Goal: Task Accomplishment & Management: Complete application form

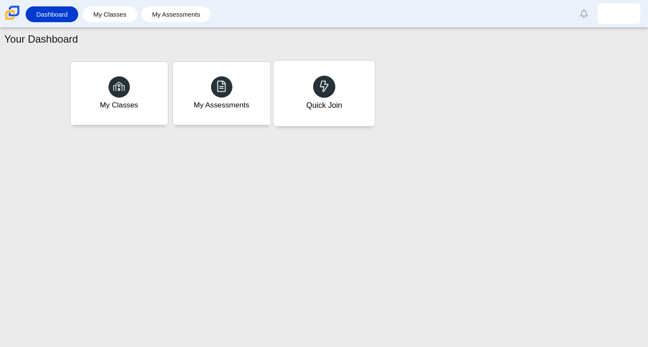
click at [312, 89] on div "Quick Join" at bounding box center [323, 94] width 101 height 66
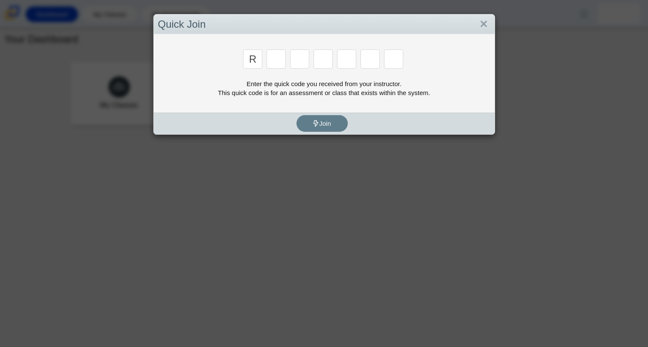
type input "r"
type input "c"
type input "g"
type input "2"
type input "9"
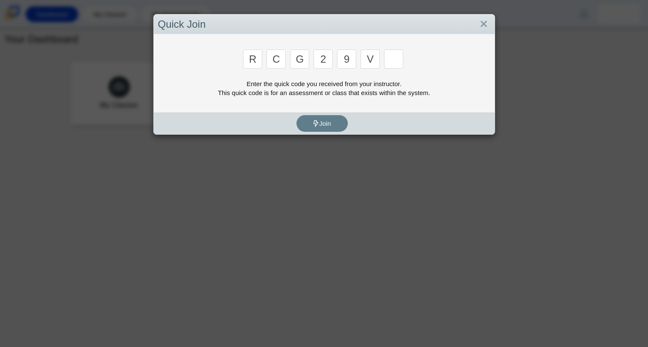
type input "v"
type input "u"
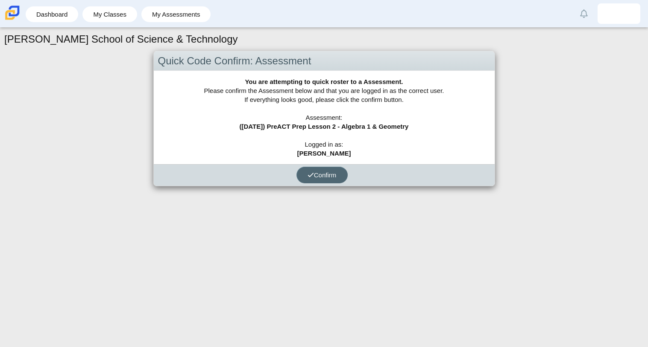
click at [335, 169] on button "Confirm" at bounding box center [321, 175] width 51 height 17
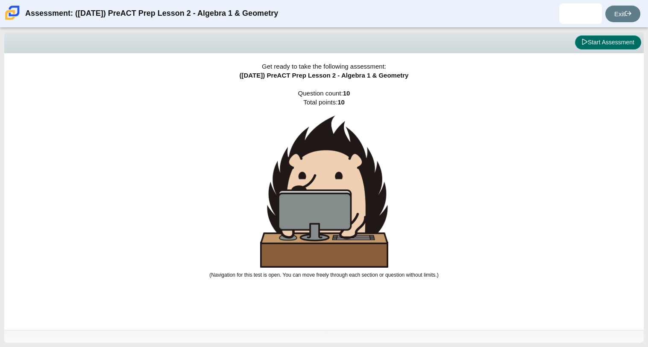
click at [590, 44] on button "Start Assessment" at bounding box center [608, 42] width 66 height 15
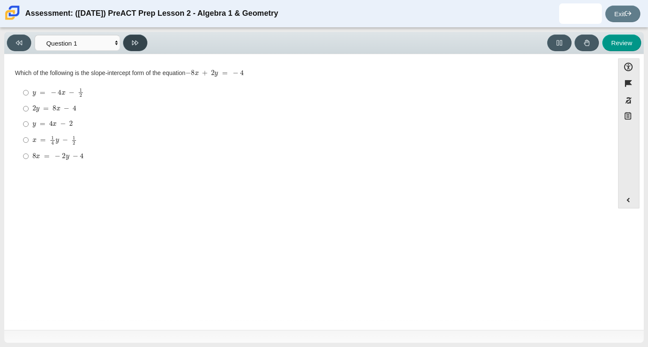
click at [136, 46] on icon at bounding box center [135, 43] width 6 height 6
select select "ed62e223-81bd-4cbf-ab48-ab975844bd1f"
click at [32, 94] on mjx-frac "Assessment items" at bounding box center [35, 92] width 6 height 9
click at [29, 94] on input "8 3 8 thirds" at bounding box center [26, 93] width 6 height 17
radio input "true"
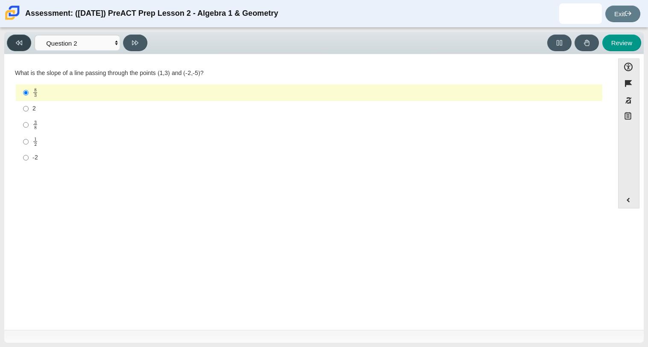
click at [18, 44] on icon at bounding box center [19, 43] width 6 height 5
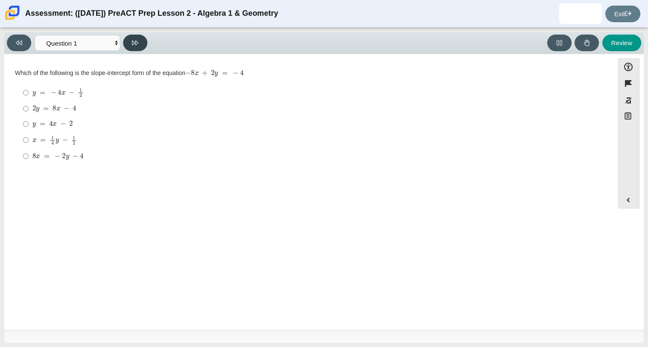
click at [133, 44] on icon at bounding box center [135, 43] width 6 height 6
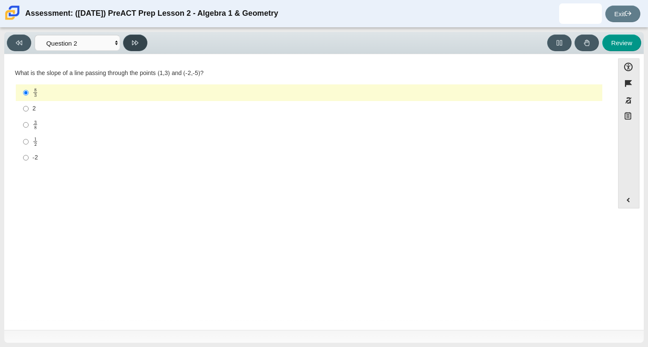
click at [133, 44] on icon at bounding box center [135, 43] width 6 height 6
select select "97f4f5fa-a52e-4fed-af51-565bfcdf47cb"
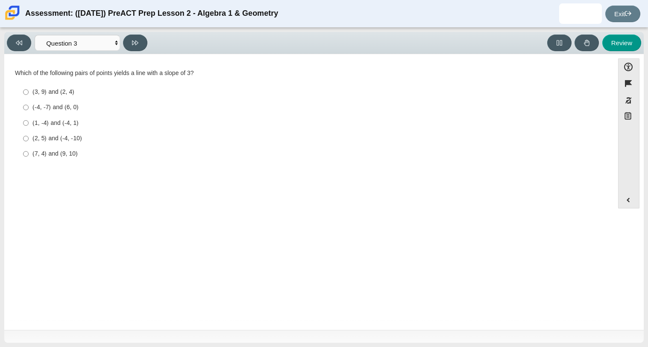
click at [53, 139] on div "(2, 5) and (-4, -10)" at bounding box center [315, 138] width 566 height 9
click at [29, 139] on input "(2, 5) and (-4, -10) (2, 5) and (-4, -10)" at bounding box center [26, 138] width 6 height 15
radio input "true"
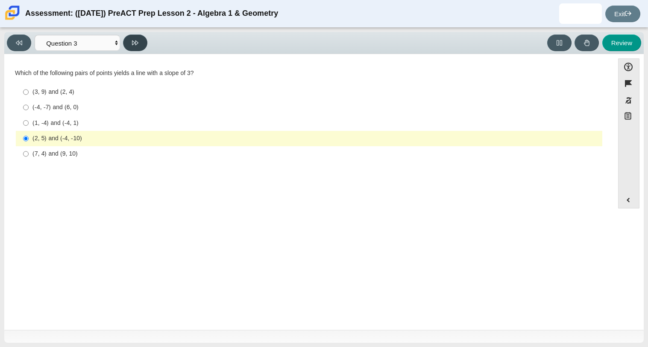
click at [134, 44] on icon at bounding box center [135, 43] width 6 height 6
select select "89427bb7-e313-4f00-988f-8b8255897029"
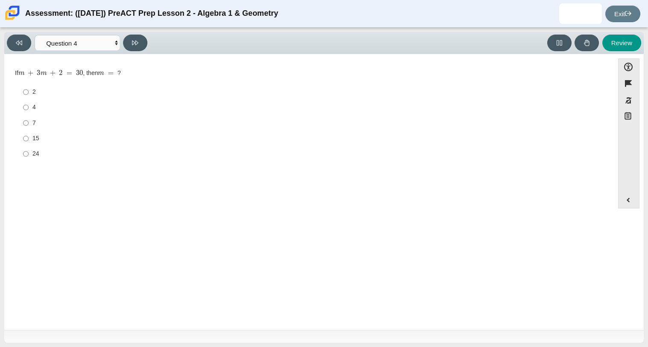
click at [29, 125] on label "7 7" at bounding box center [309, 122] width 585 height 15
click at [29, 125] on input "7 7" at bounding box center [26, 122] width 6 height 15
radio input "true"
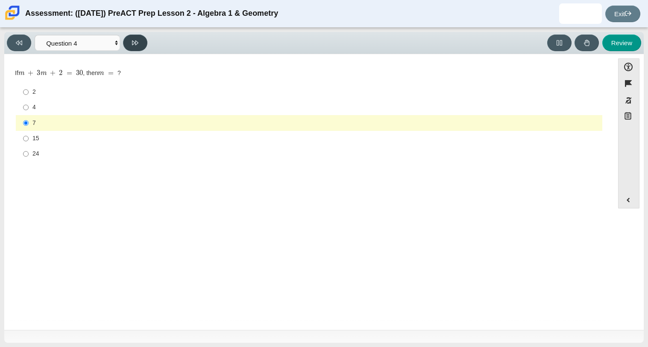
click at [134, 43] on icon at bounding box center [135, 43] width 6 height 6
select select "489dcffd-4e6a-49cf-a9d6-ad1d4a911a4e"
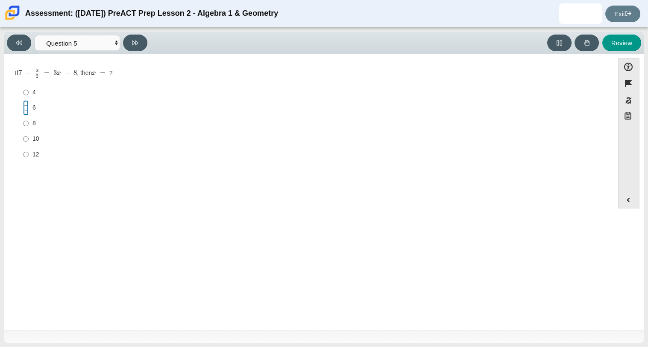
click at [25, 112] on input "6 6" at bounding box center [26, 107] width 6 height 15
radio input "true"
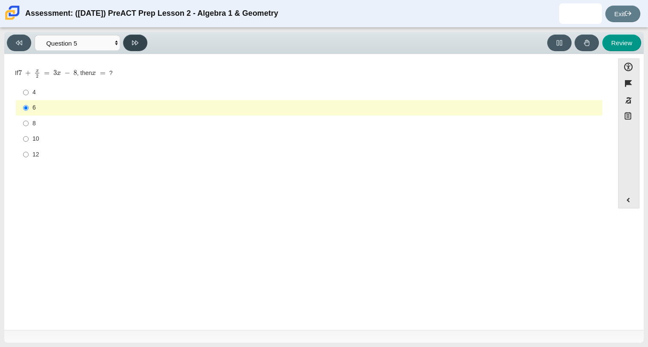
click at [139, 38] on button at bounding box center [135, 43] width 24 height 17
select select "210571de-36a6-4d8e-a361-ceff8ef801dc"
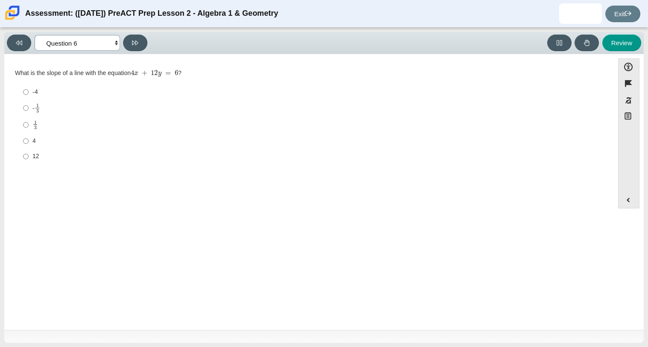
click at [80, 39] on select "Questions Question 1 Question 2 Question 3 Question 4 Question 5 Question 6 Que…" at bounding box center [77, 43] width 85 height 16
click at [187, 138] on div "4" at bounding box center [315, 141] width 566 height 9
click at [29, 138] on input "4 4" at bounding box center [26, 141] width 6 height 15
radio input "true"
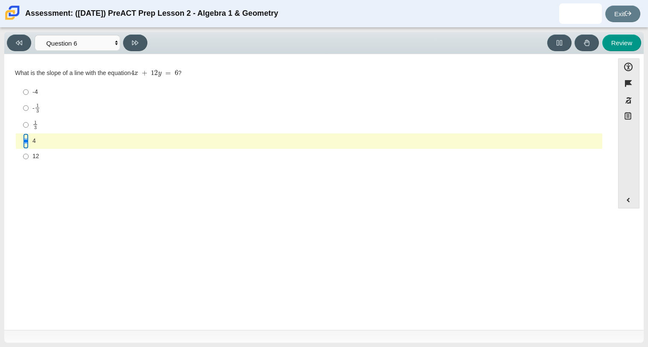
click at [23, 138] on input "4 4" at bounding box center [26, 141] width 6 height 15
click at [628, 204] on button "Expand menu" at bounding box center [628, 200] width 20 height 16
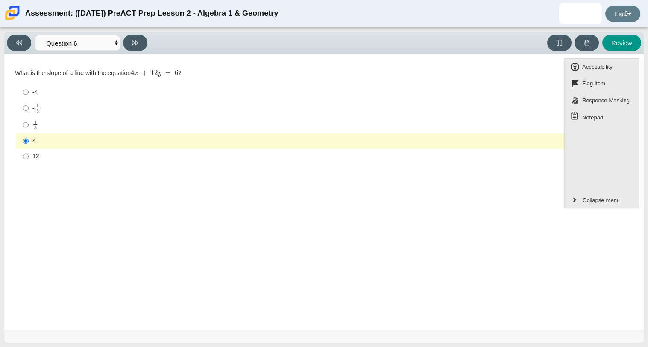
click at [509, 219] on div "Question What is the slope of a line with the equation 4 x + 12 y = 6 ? Respons…" at bounding box center [309, 194] width 601 height 266
click at [132, 36] on button at bounding box center [135, 43] width 24 height 17
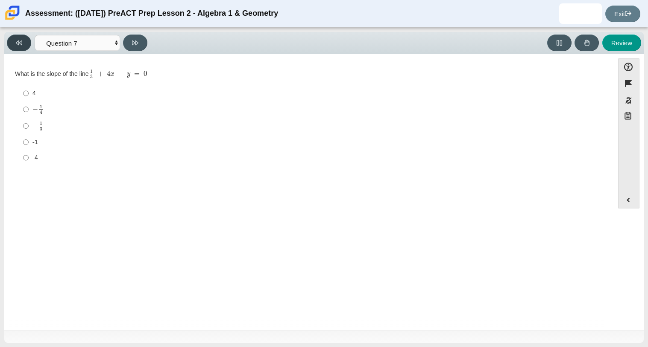
click at [22, 43] on button at bounding box center [19, 43] width 24 height 17
select select "210571de-36a6-4d8e-a361-ceff8ef801dc"
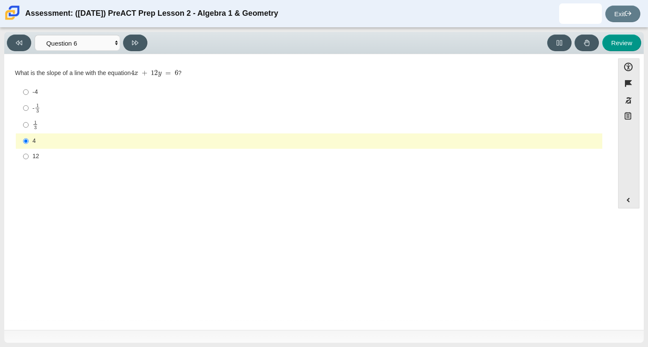
click at [18, 159] on label "12 12" at bounding box center [309, 156] width 585 height 15
click at [23, 159] on input "12 12" at bounding box center [26, 156] width 6 height 15
radio input "true"
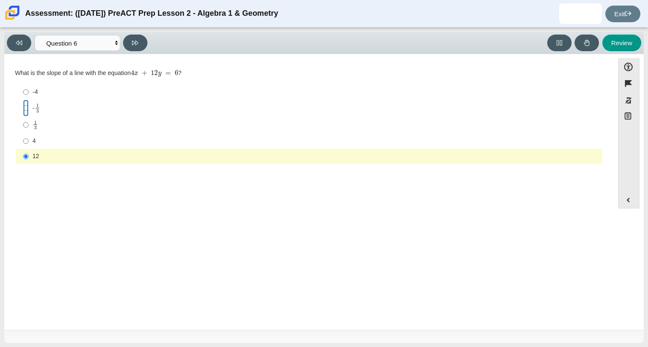
click at [27, 113] on input "- 1 3 -1 third" at bounding box center [26, 108] width 6 height 17
radio input "true"
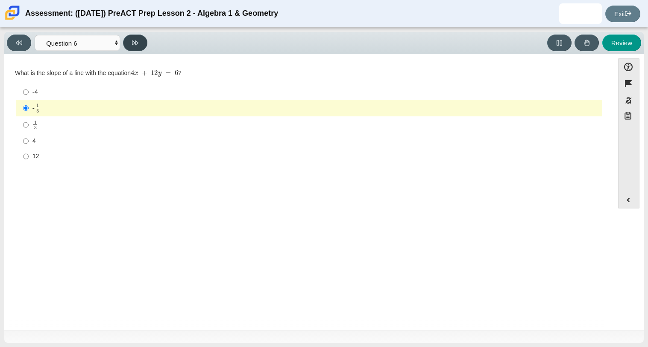
click at [131, 47] on button at bounding box center [135, 43] width 24 height 17
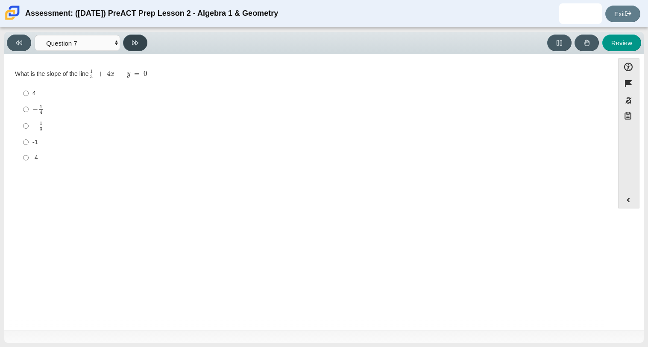
click at [131, 47] on button at bounding box center [135, 43] width 24 height 17
select select "ce81fe10-bf29-4b5e-8bd7-4f47f2fed4d8"
click at [33, 156] on div "21" at bounding box center [315, 157] width 566 height 9
click at [29, 156] on input "21 21" at bounding box center [26, 156] width 6 height 15
radio input "true"
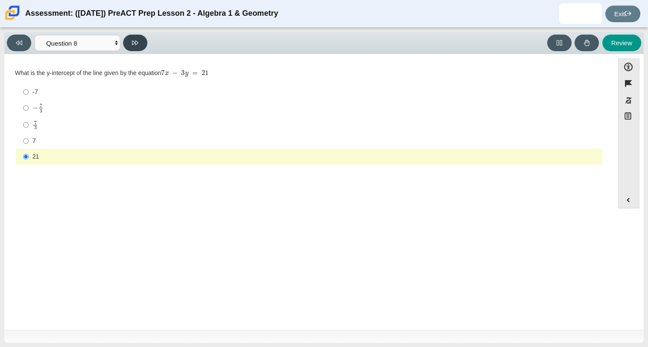
click at [135, 40] on icon at bounding box center [135, 43] width 6 height 6
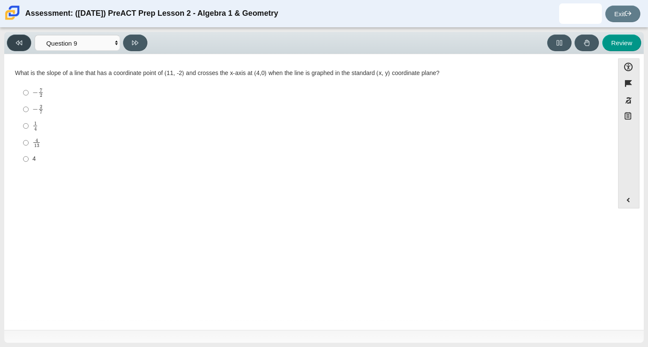
click at [20, 41] on icon at bounding box center [19, 43] width 6 height 5
select select "ce81fe10-bf29-4b5e-8bd7-4f47f2fed4d8"
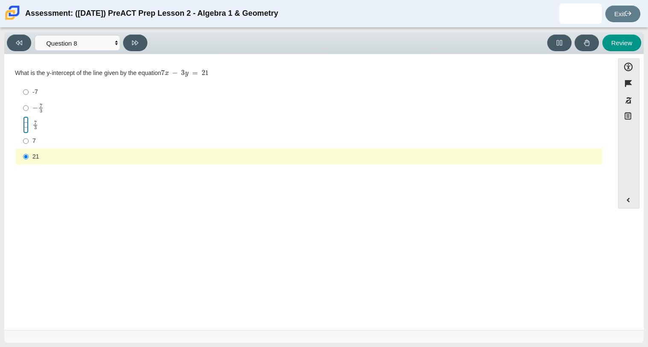
click at [27, 117] on input "7 3 7 thirds" at bounding box center [26, 125] width 6 height 17
radio input "true"
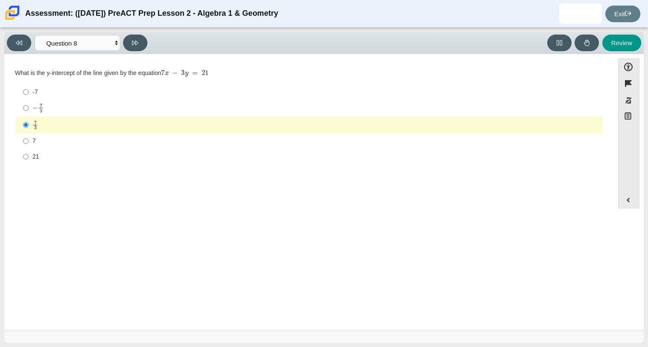
click at [32, 140] on div "7" at bounding box center [315, 141] width 566 height 9
click at [29, 140] on input "7 7" at bounding box center [26, 141] width 6 height 15
radio input "true"
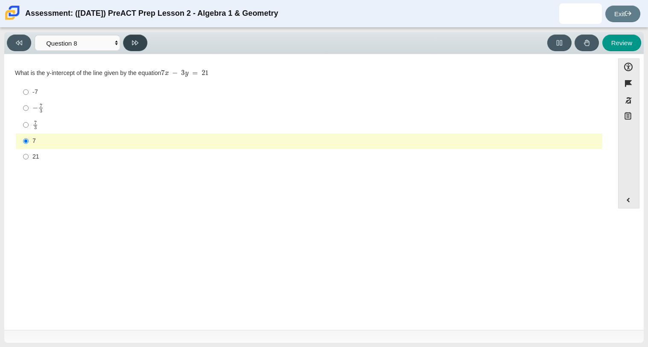
click at [138, 37] on button at bounding box center [135, 43] width 24 height 17
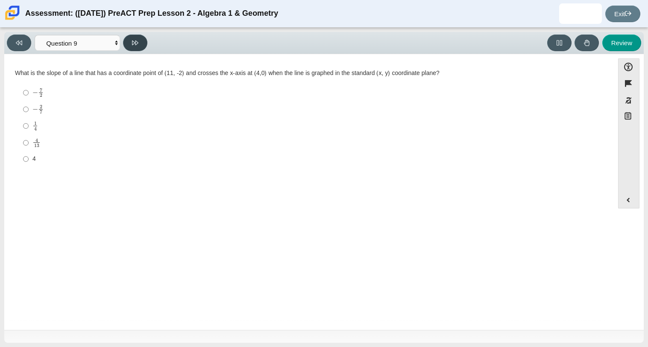
click at [138, 37] on button at bounding box center [135, 43] width 24 height 17
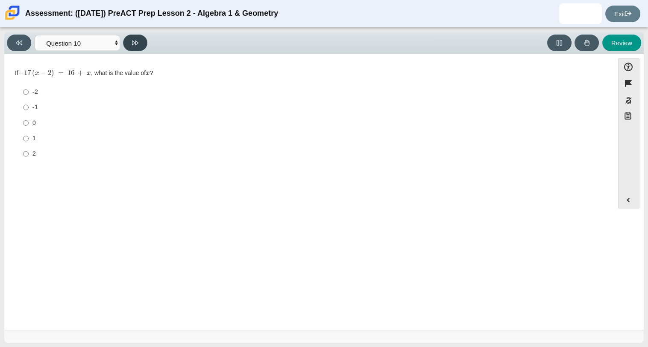
click at [139, 38] on button at bounding box center [135, 43] width 24 height 17
select select "review"
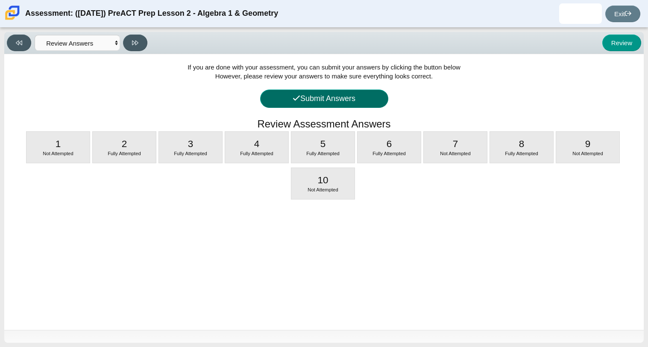
click at [294, 91] on button "Submit Answers" at bounding box center [324, 99] width 128 height 18
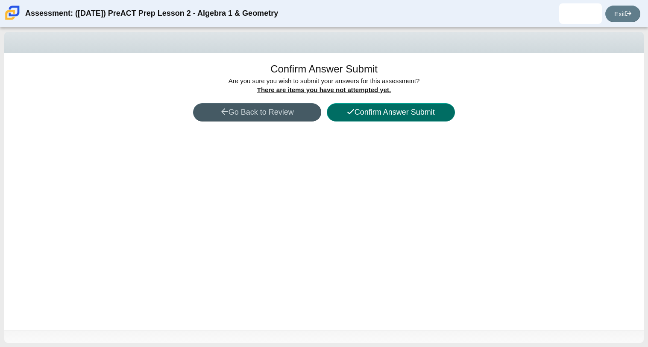
click at [365, 109] on button "Confirm Answer Submit" at bounding box center [391, 112] width 128 height 18
